Goal: Information Seeking & Learning: Learn about a topic

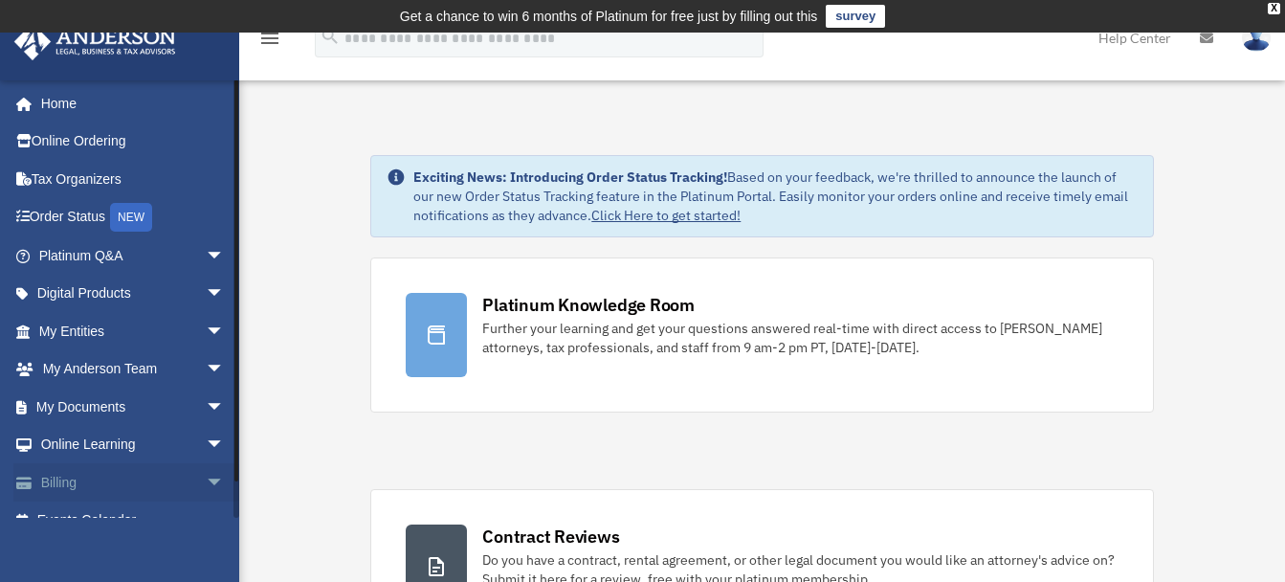
click at [206, 474] on span "arrow_drop_down" at bounding box center [225, 482] width 38 height 39
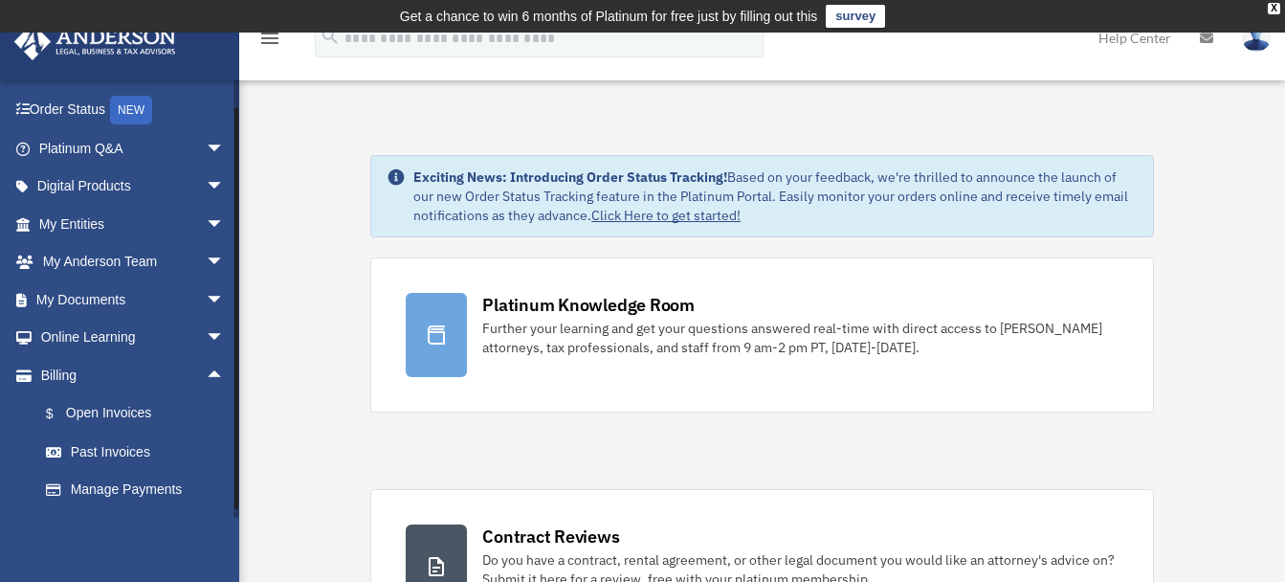
drag, startPoint x: 236, startPoint y: 429, endPoint x: 239, endPoint y: 456, distance: 27.9
click at [105, 415] on link "$ Open Invoices" at bounding box center [140, 413] width 227 height 39
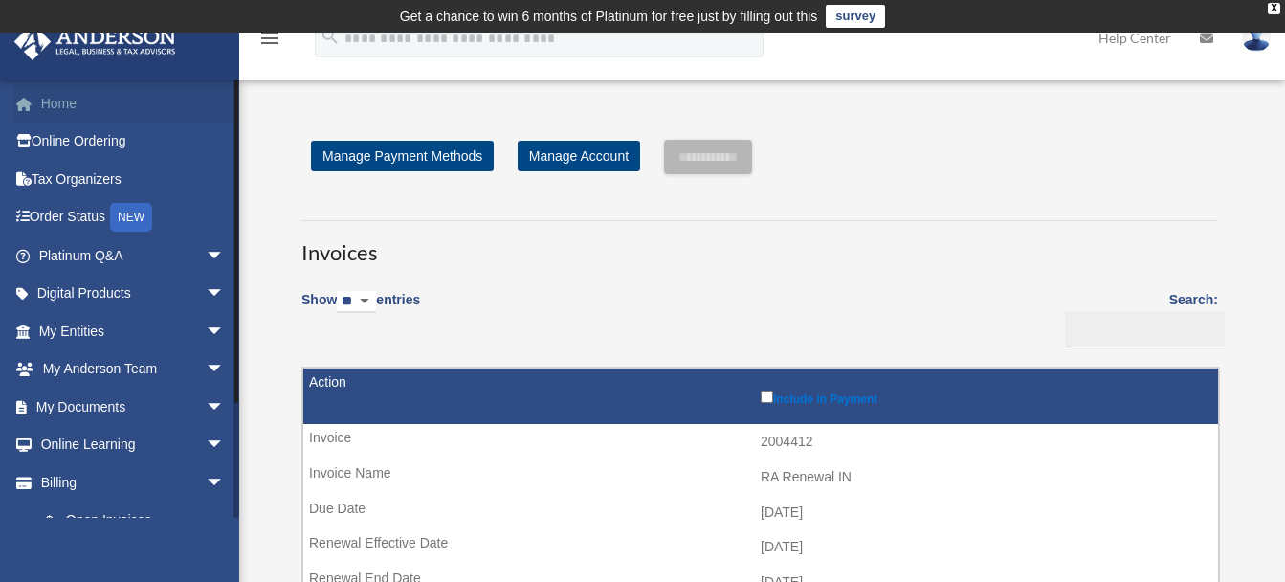
click at [53, 103] on link "Home" at bounding box center [133, 103] width 240 height 38
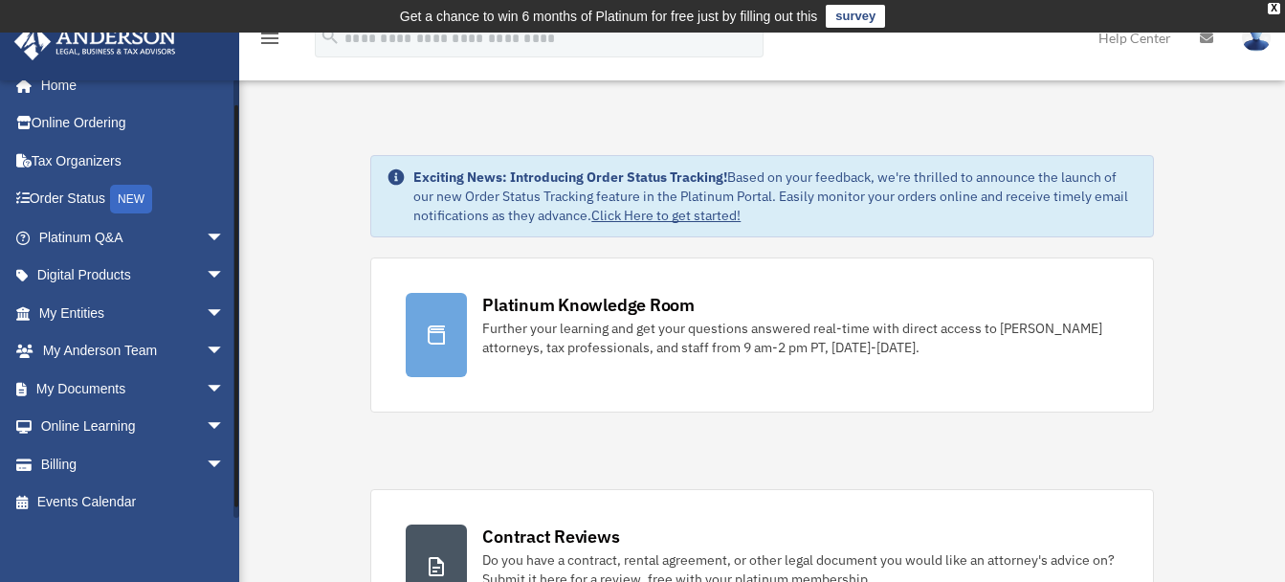
scroll to position [26, 0]
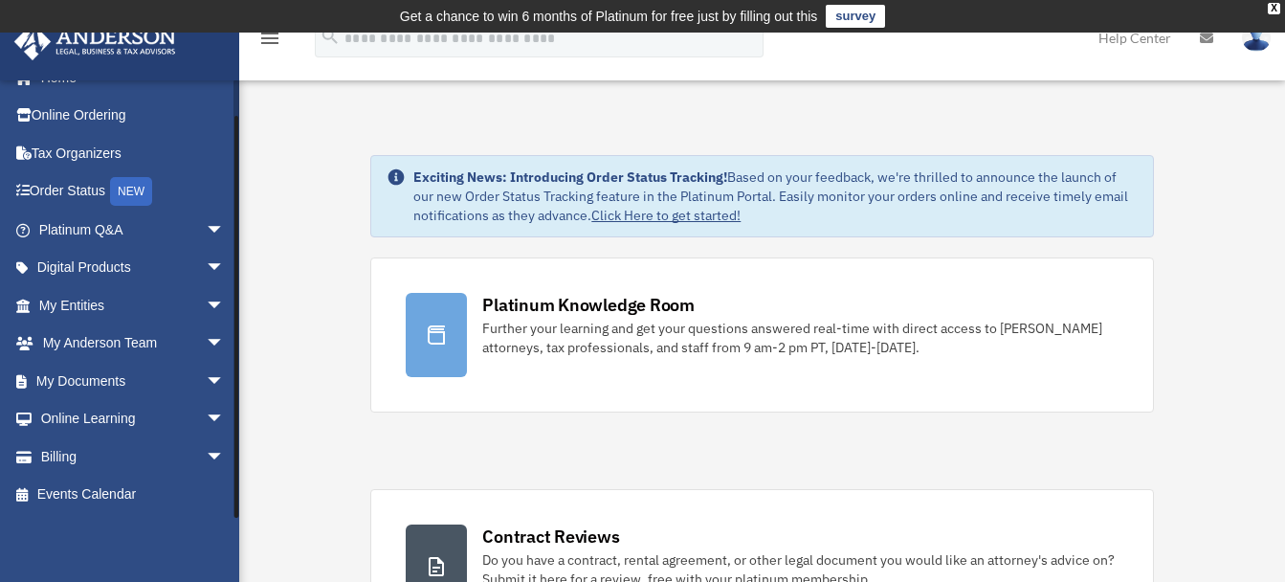
drag, startPoint x: 234, startPoint y: 403, endPoint x: 238, endPoint y: 494, distance: 91.0
click at [238, 494] on div at bounding box center [236, 298] width 6 height 438
click at [107, 497] on link "Events Calendar" at bounding box center [133, 495] width 240 height 38
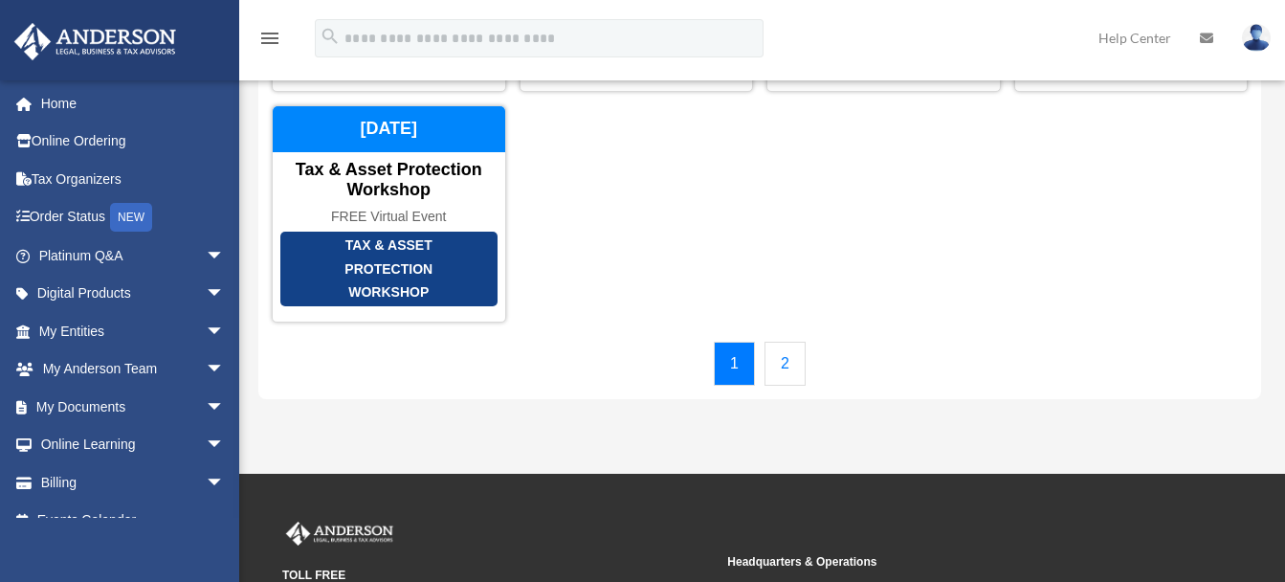
scroll to position [348, 0]
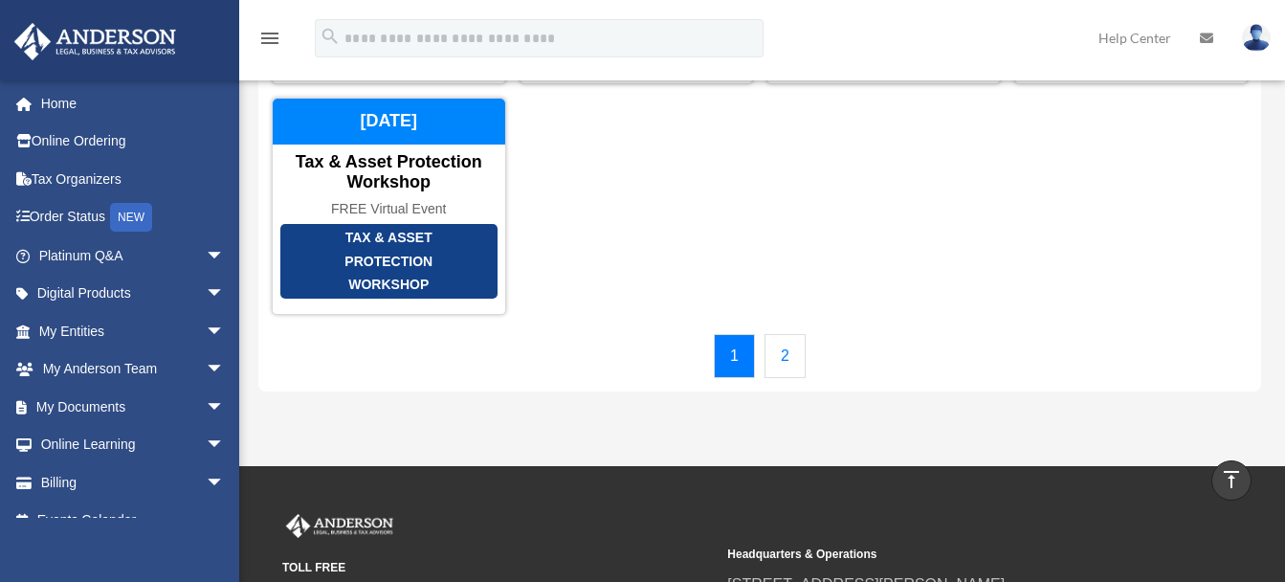
click at [787, 342] on link "2" at bounding box center [785, 356] width 41 height 44
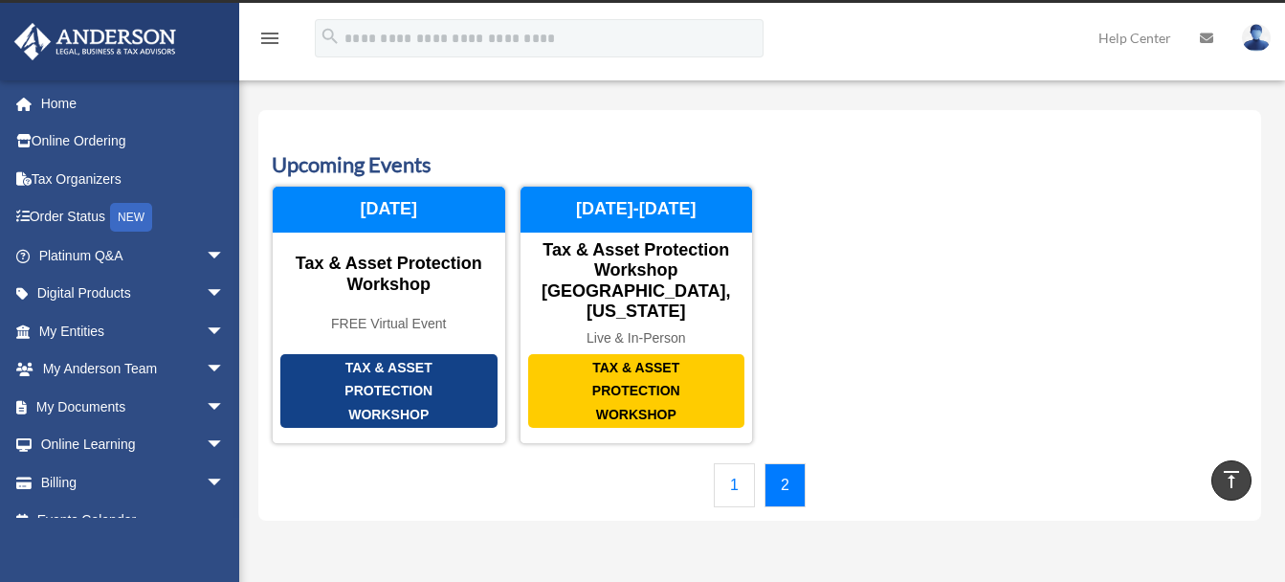
scroll to position [0, 0]
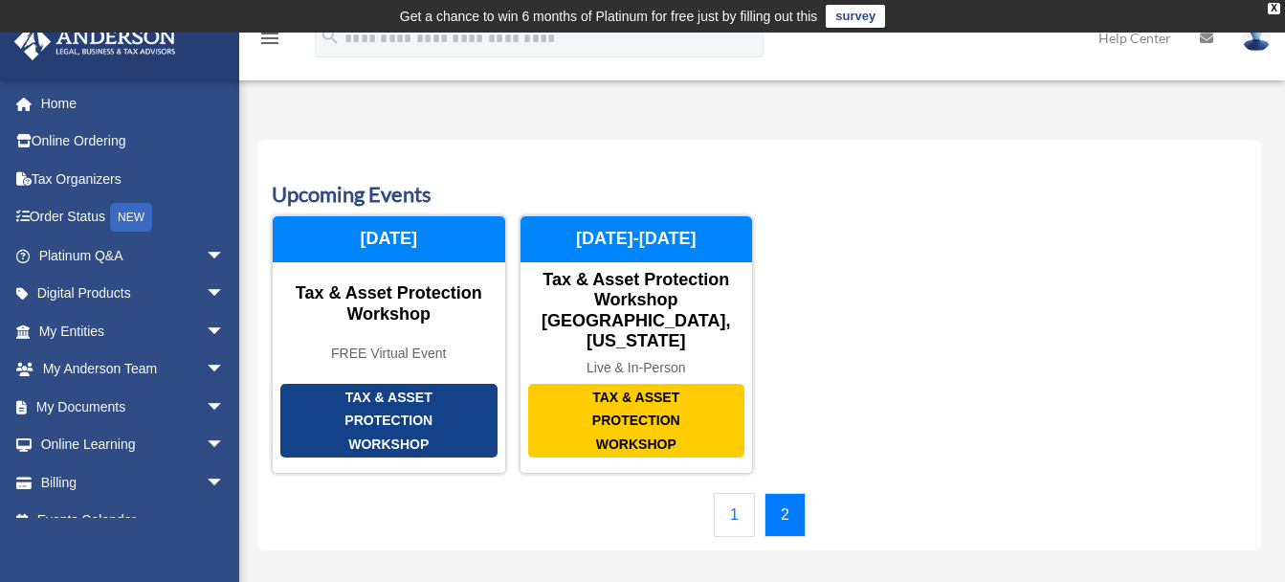
click at [734, 493] on link "1" at bounding box center [734, 515] width 41 height 44
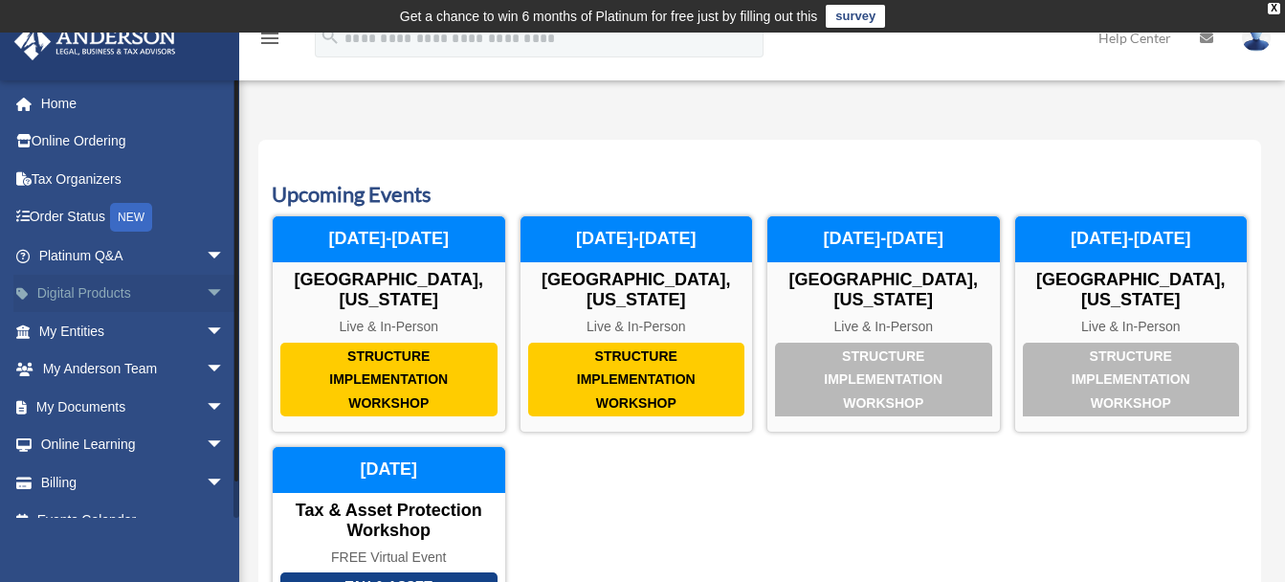
click at [86, 287] on link "Digital Products arrow_drop_down" at bounding box center [133, 294] width 240 height 38
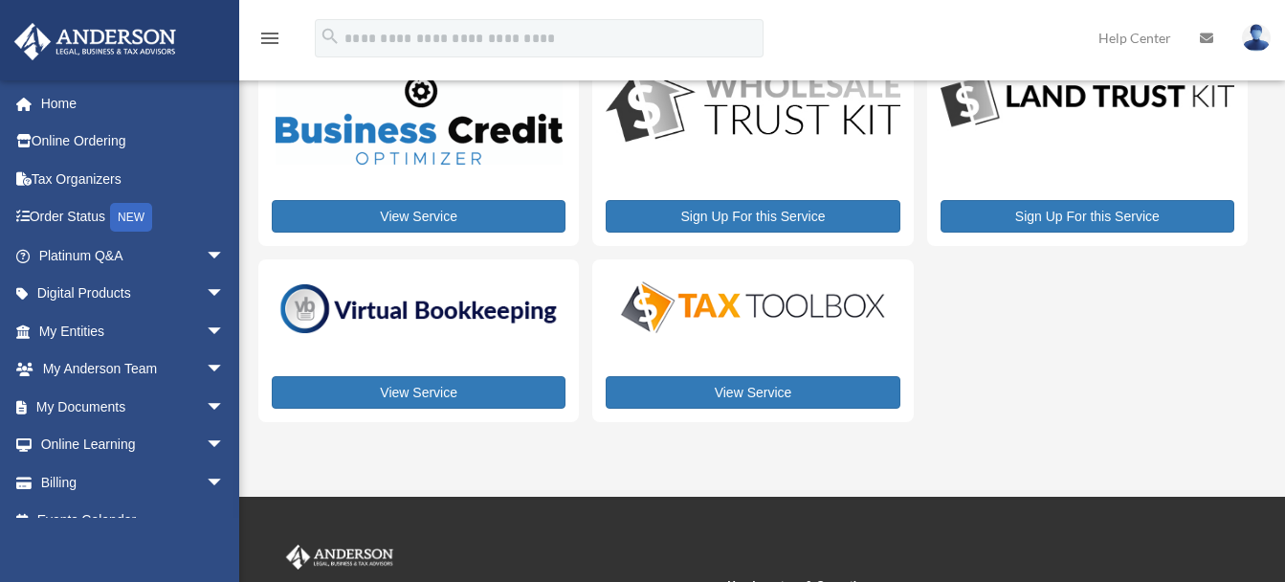
scroll to position [122, 0]
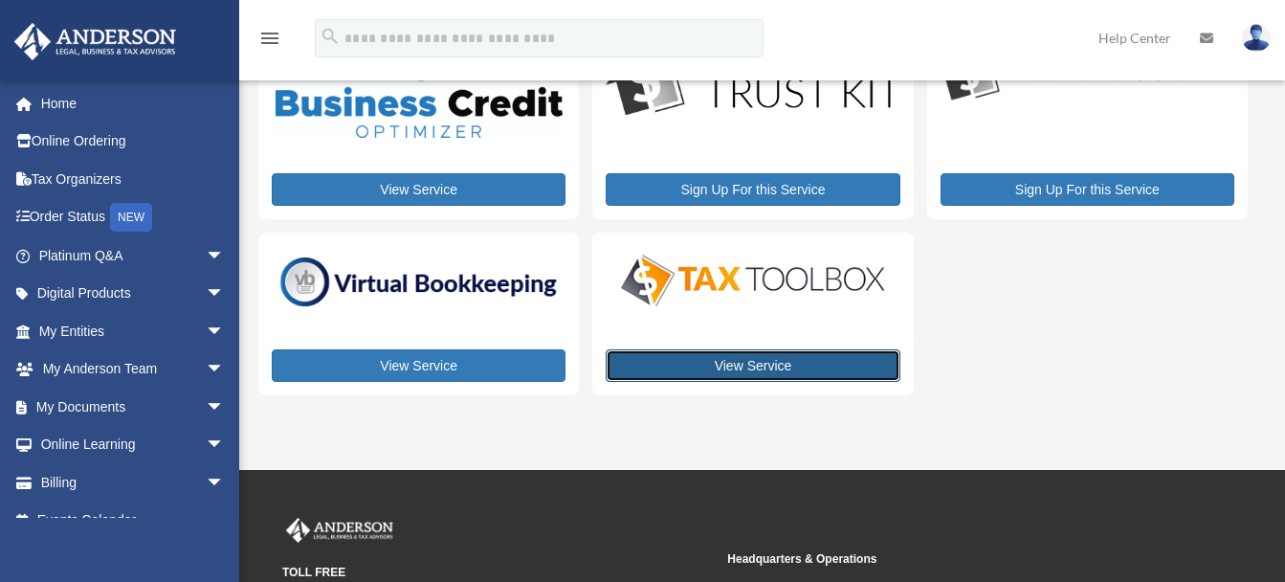
click at [802, 373] on link "View Service" at bounding box center [753, 365] width 294 height 33
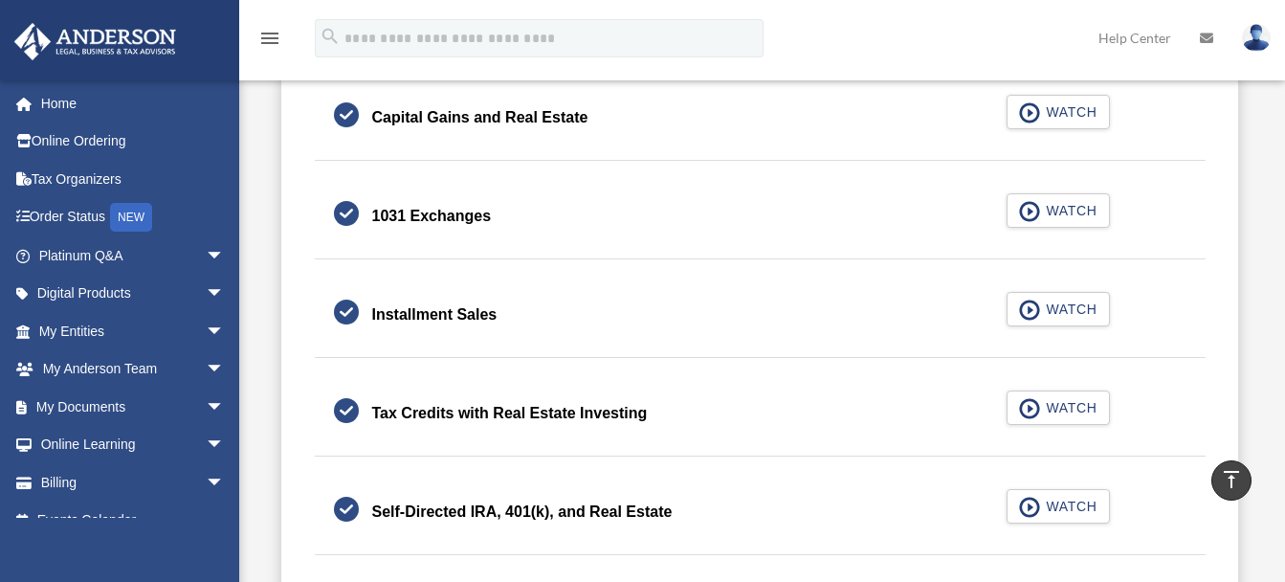
scroll to position [2278, 0]
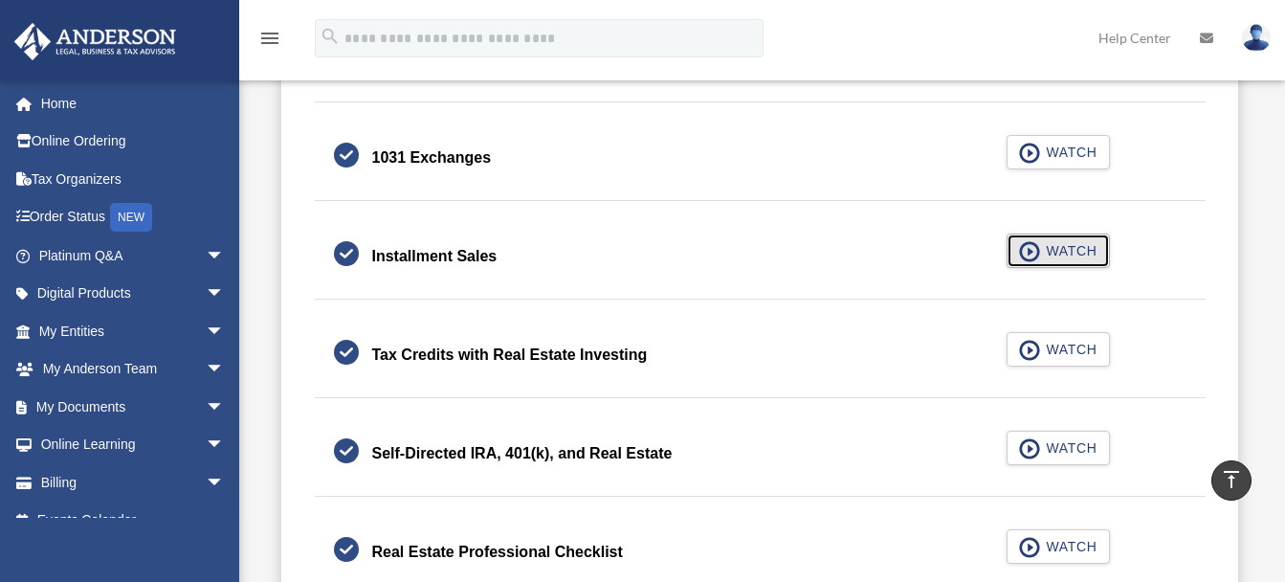
click at [1067, 244] on span "WATCH" at bounding box center [1068, 250] width 56 height 19
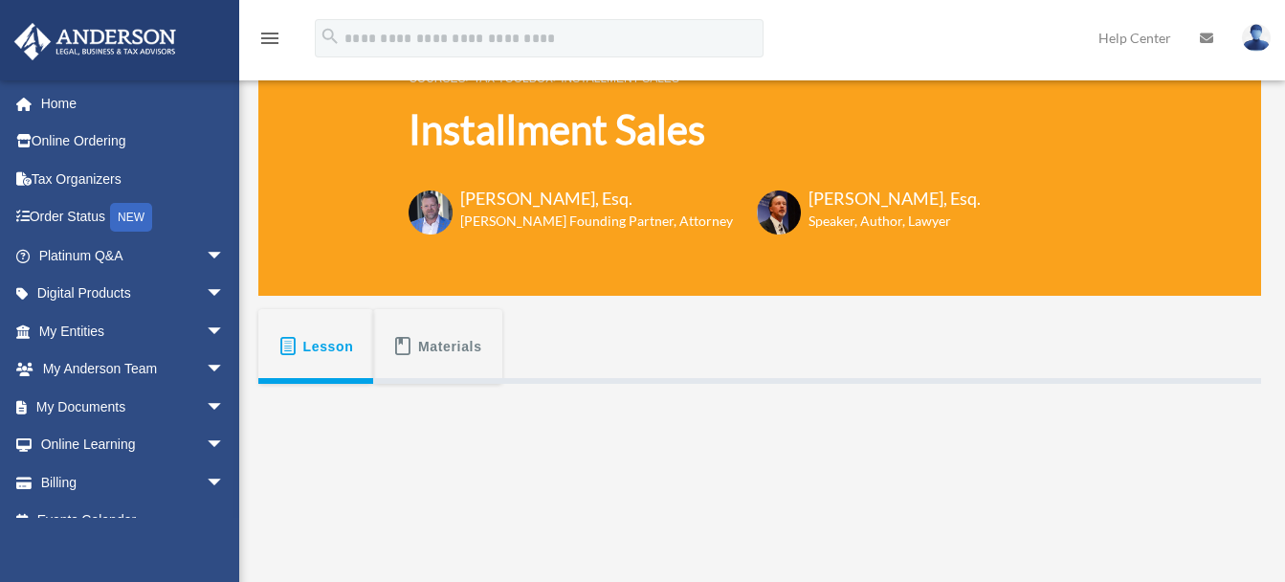
scroll to position [100, 0]
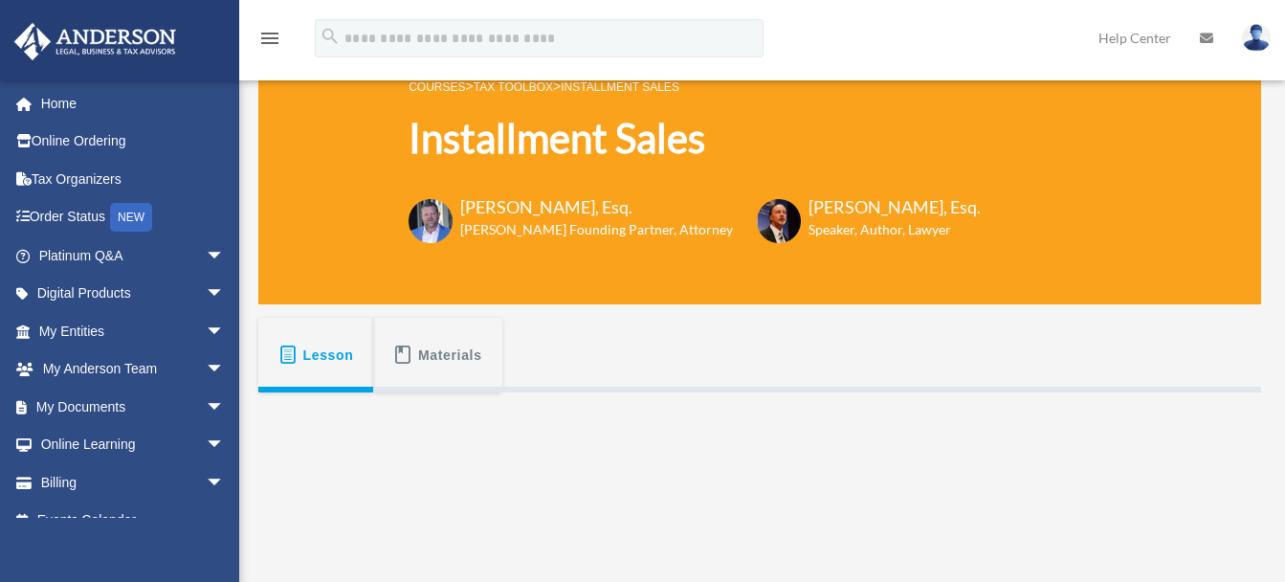
click at [308, 373] on button "Lesson" at bounding box center [315, 355] width 115 height 75
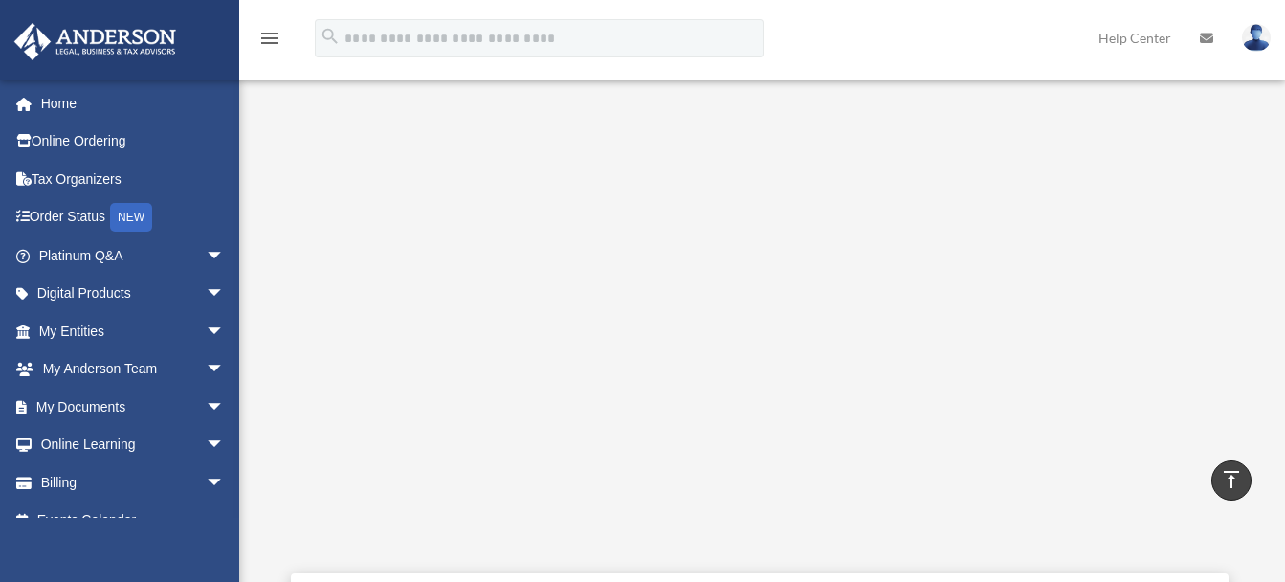
scroll to position [479, 0]
